Goal: Check status: Check status

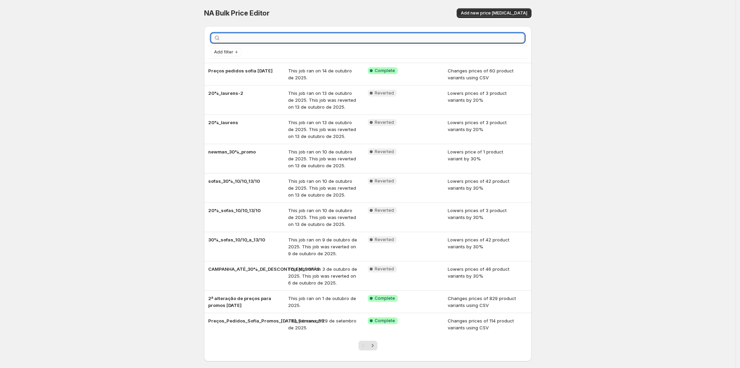
click at [321, 41] on input "text" at bounding box center [373, 38] width 302 height 10
type input "lauren"
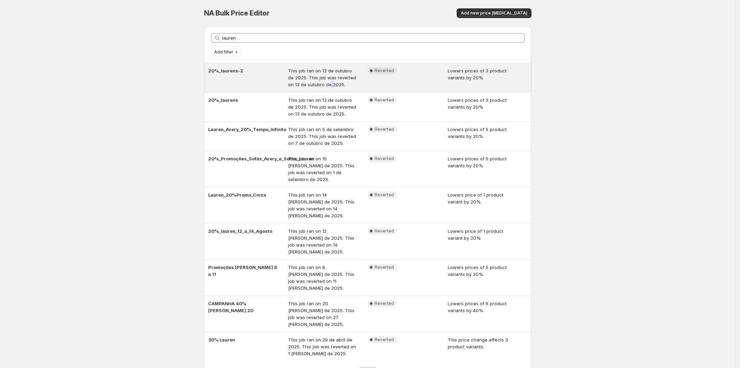
click at [326, 84] on span "This job ran on 13 de outubro de 2025. This job was reverted on 13 de outubro d…" at bounding box center [322, 77] width 68 height 19
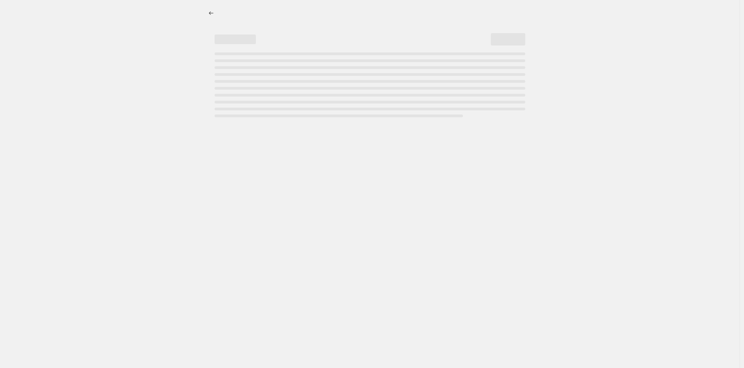
select select "percentage"
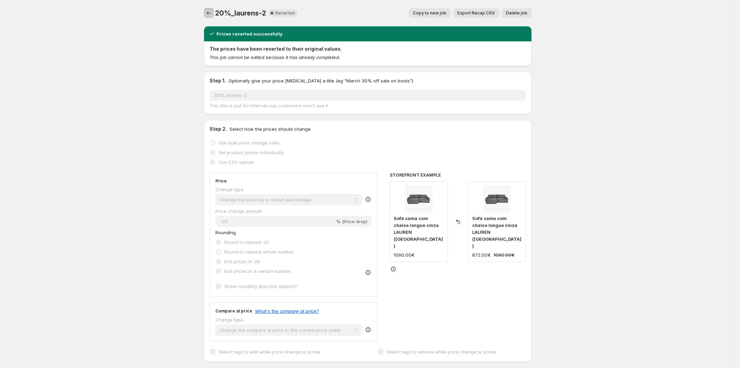
click at [211, 10] on icon "Price change jobs" at bounding box center [208, 13] width 7 height 7
